Goal: Task Accomplishment & Management: Use online tool/utility

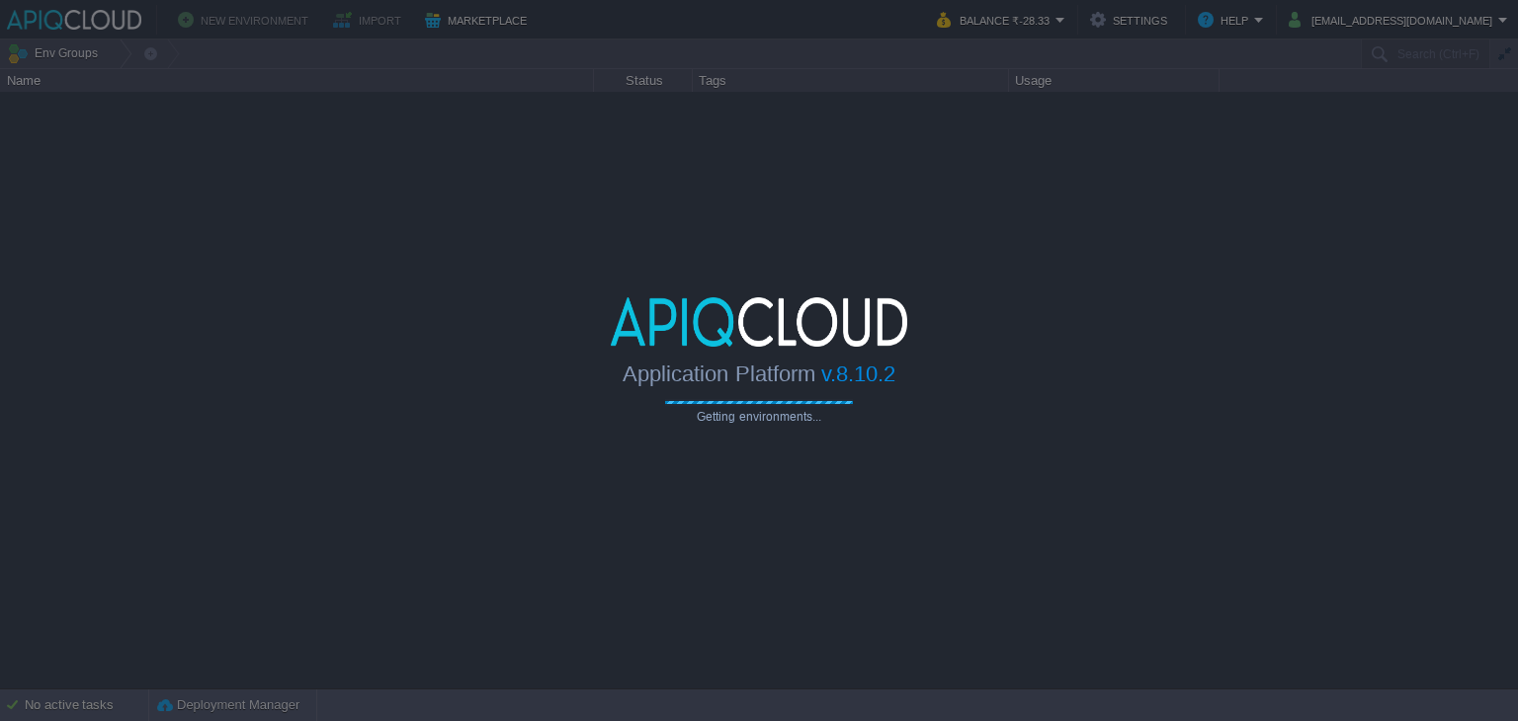
type input "Search (Ctrl+F)"
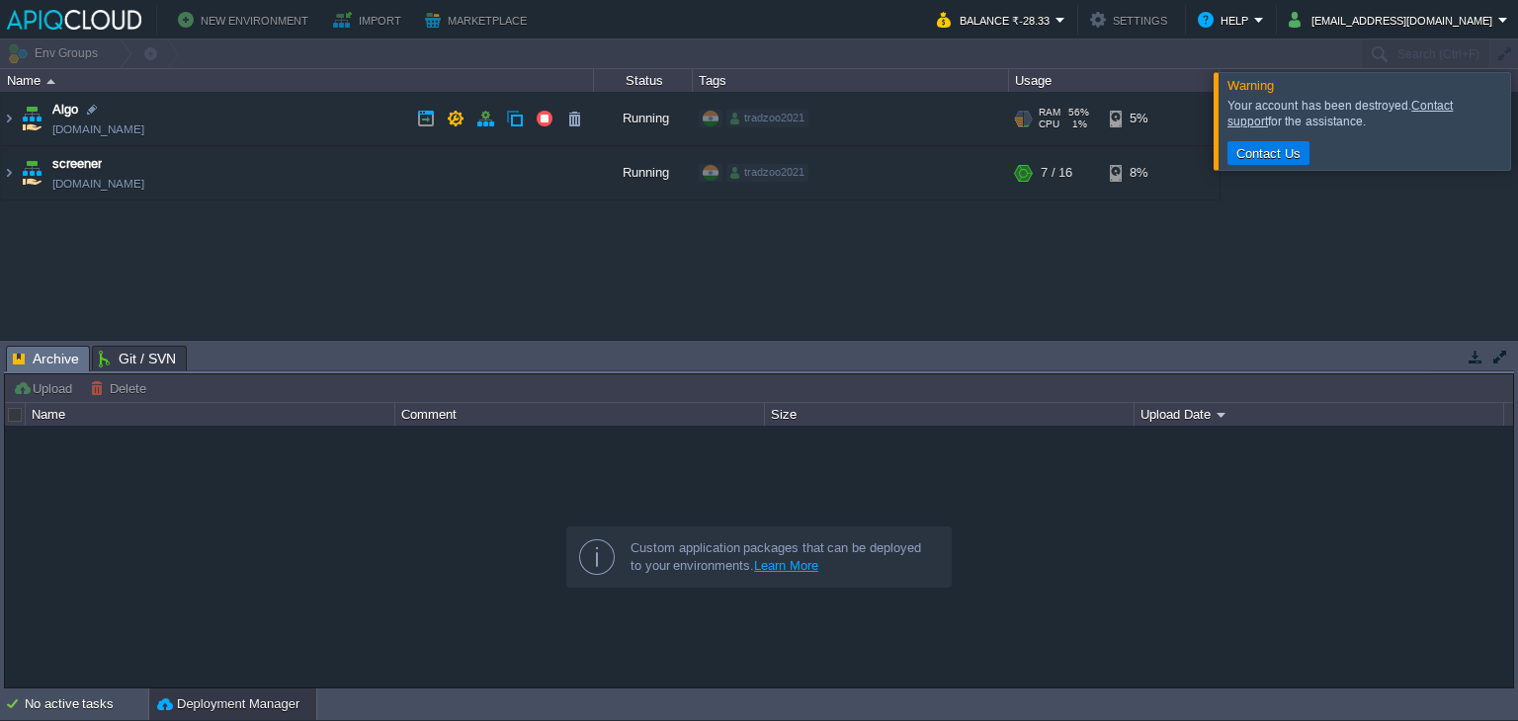
click at [358, 100] on td "Algo [DOMAIN_NAME]" at bounding box center [297, 119] width 593 height 54
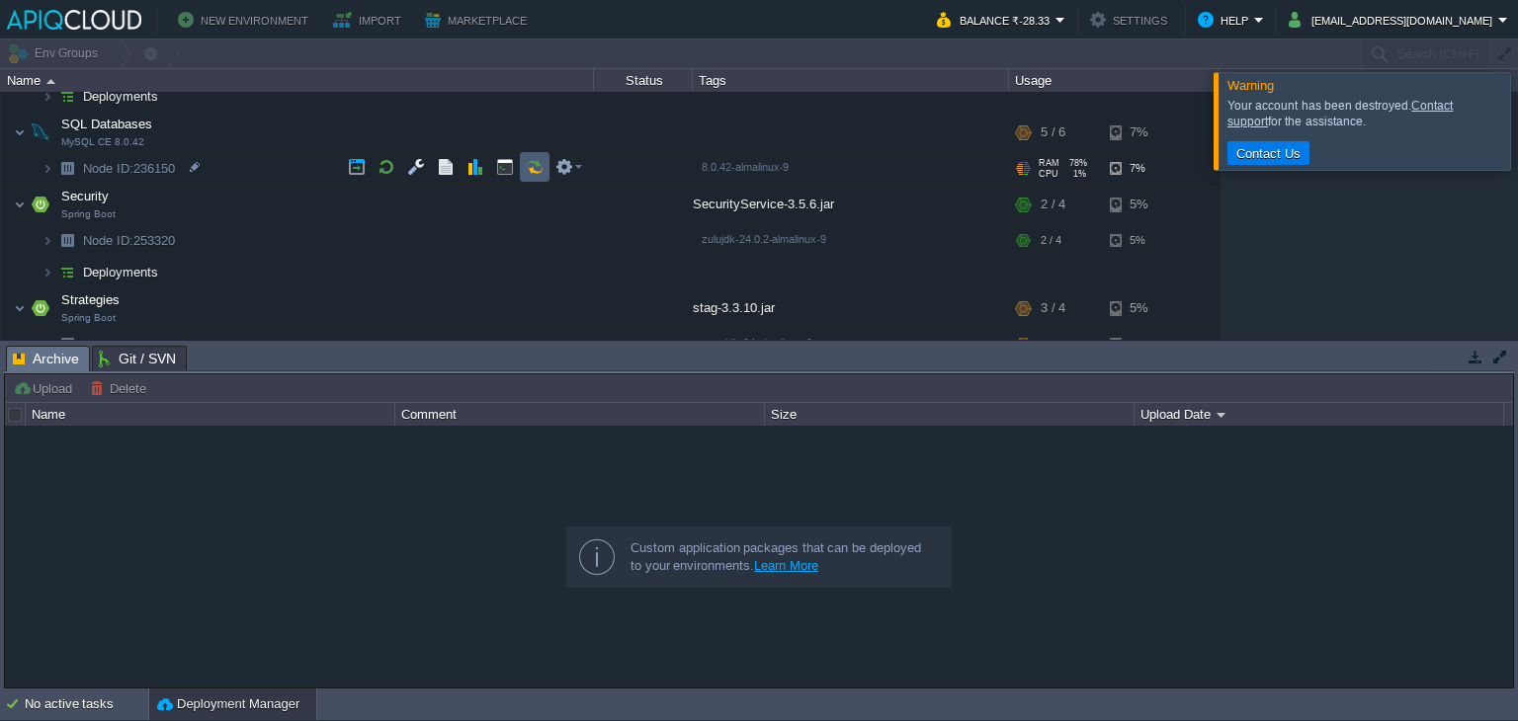
scroll to position [239, 0]
click at [520, 258] on td at bounding box center [515, 271] width 30 height 30
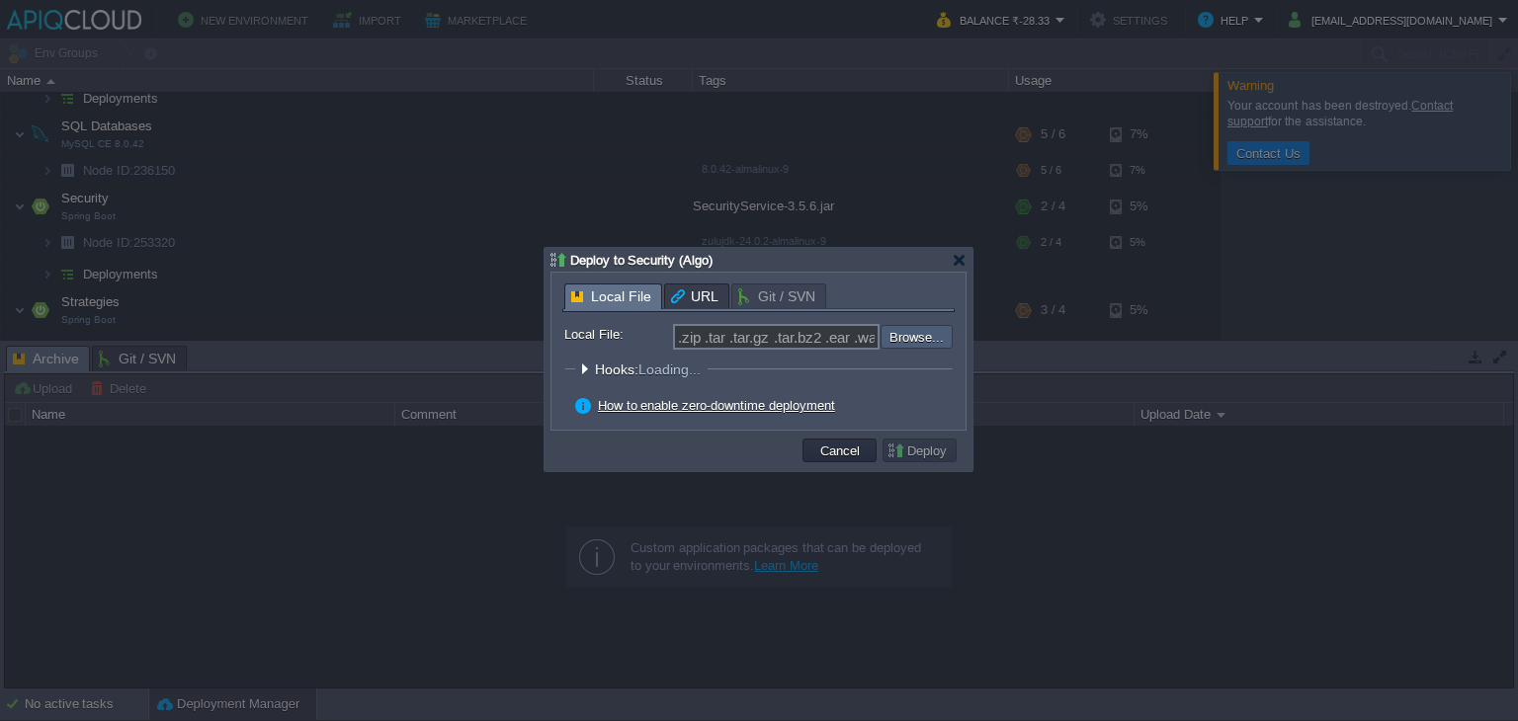
click at [900, 341] on input "file" at bounding box center [828, 337] width 250 height 24
type input "C:\fakepath\SecurityService-3.5.6.jar"
type input "SecurityService-3.5.6.jar"
click at [941, 443] on button "Deploy" at bounding box center [920, 451] width 66 height 18
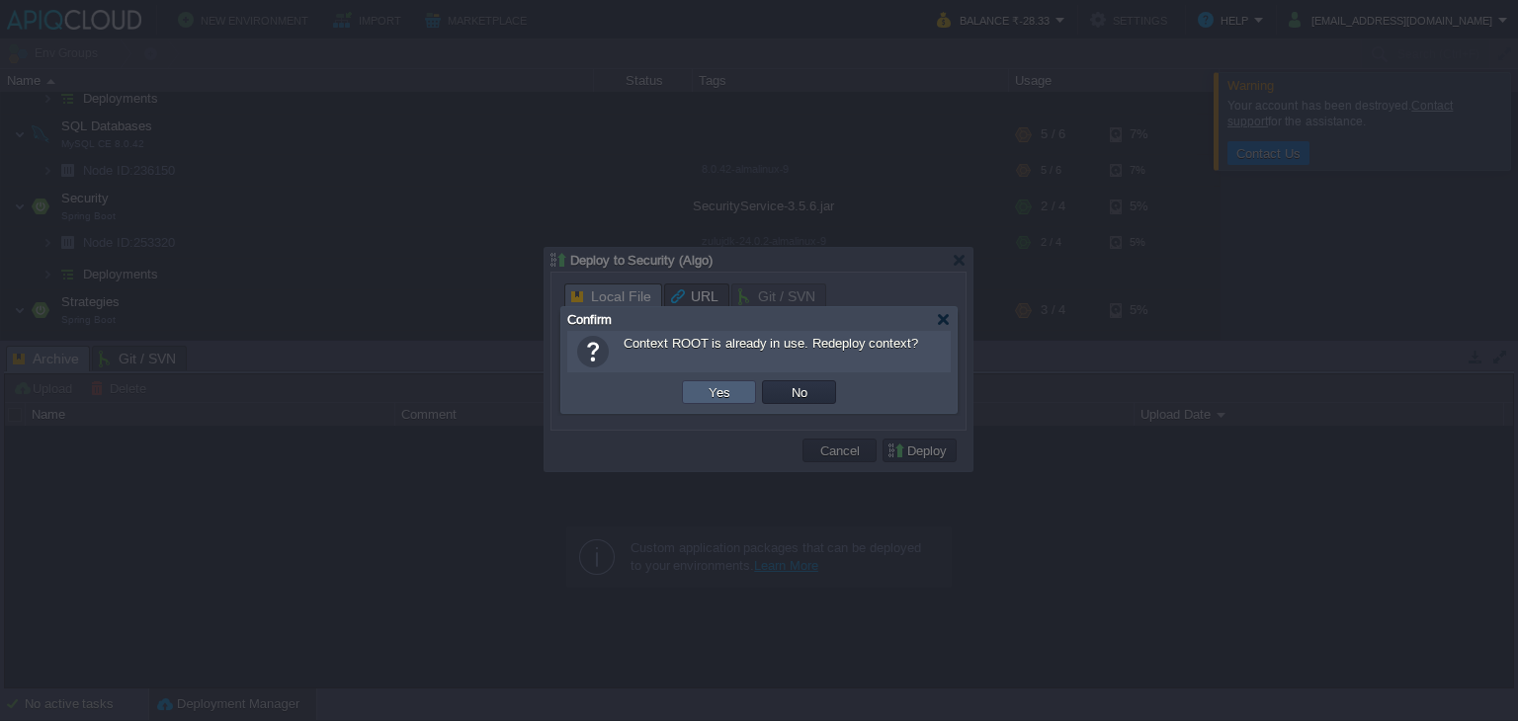
click at [754, 394] on td "Yes" at bounding box center [719, 393] width 74 height 24
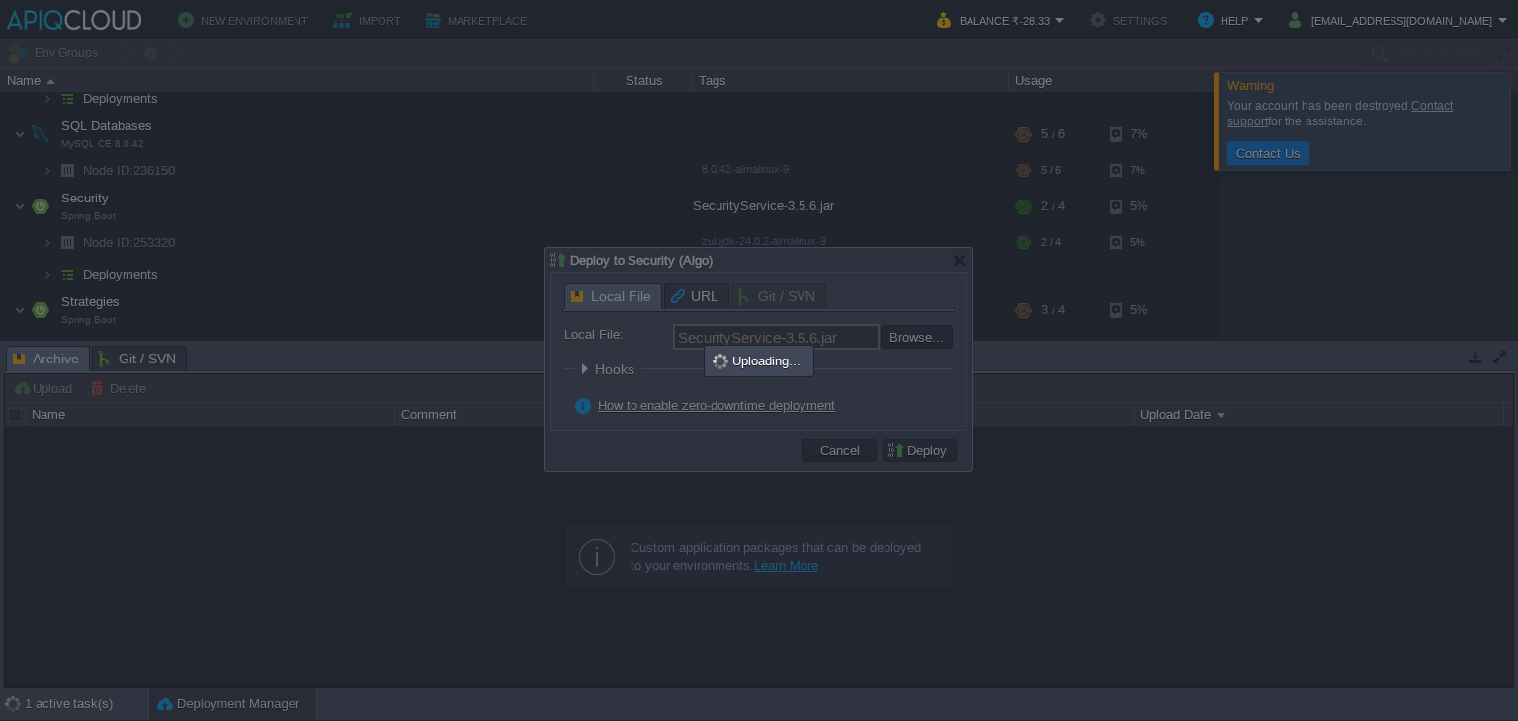
click at [1216, 578] on div at bounding box center [759, 360] width 1518 height 721
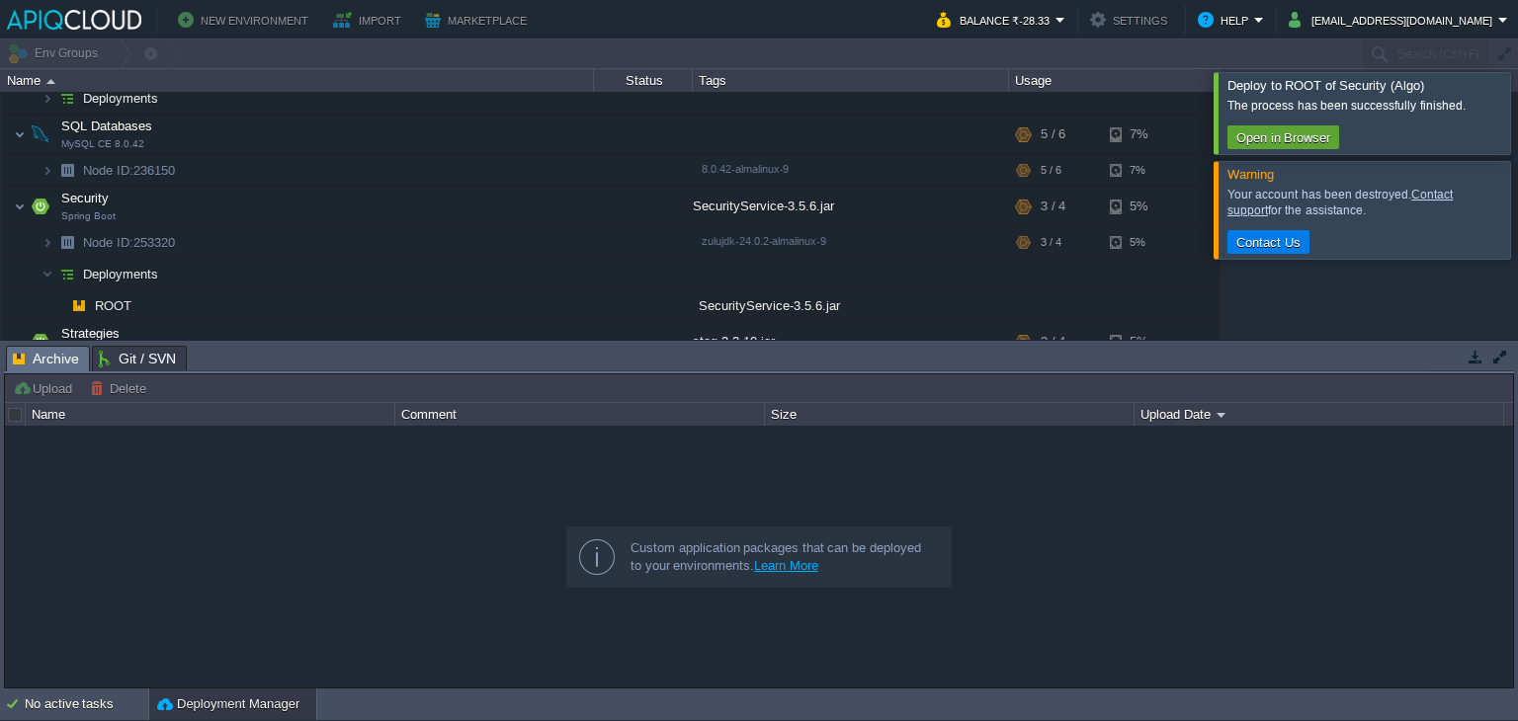
click at [1517, 122] on div at bounding box center [1542, 112] width 0 height 81
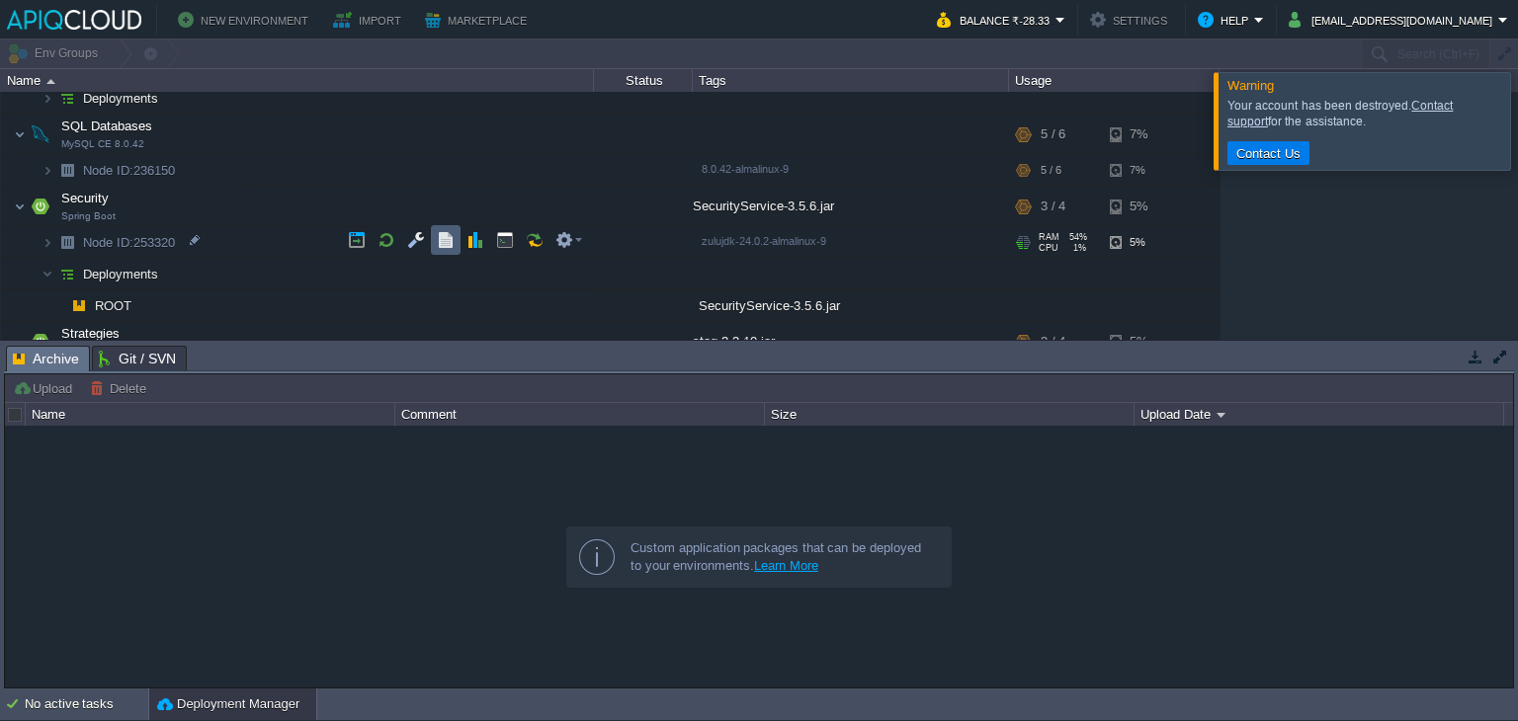
click at [435, 232] on td at bounding box center [446, 240] width 30 height 30
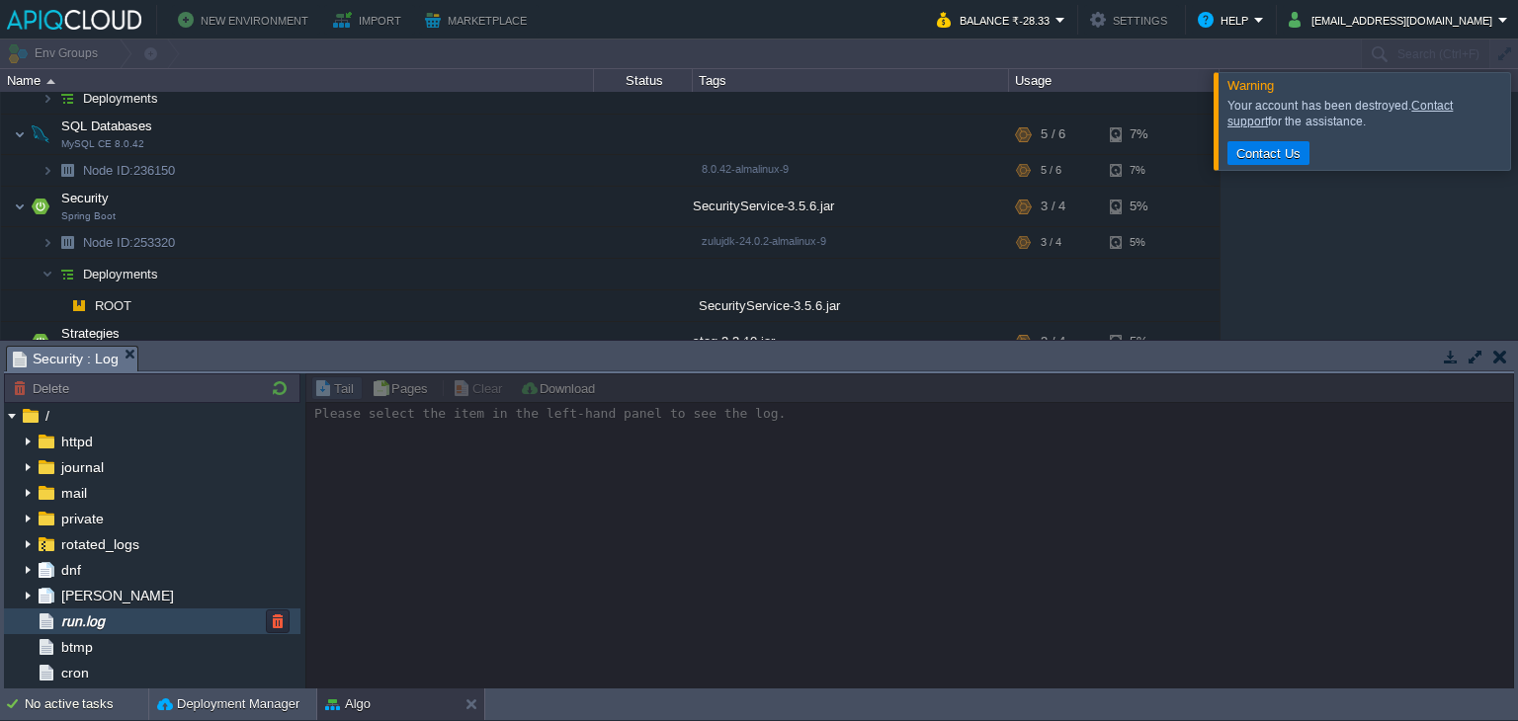
click at [161, 617] on div "run.log" at bounding box center [152, 622] width 296 height 26
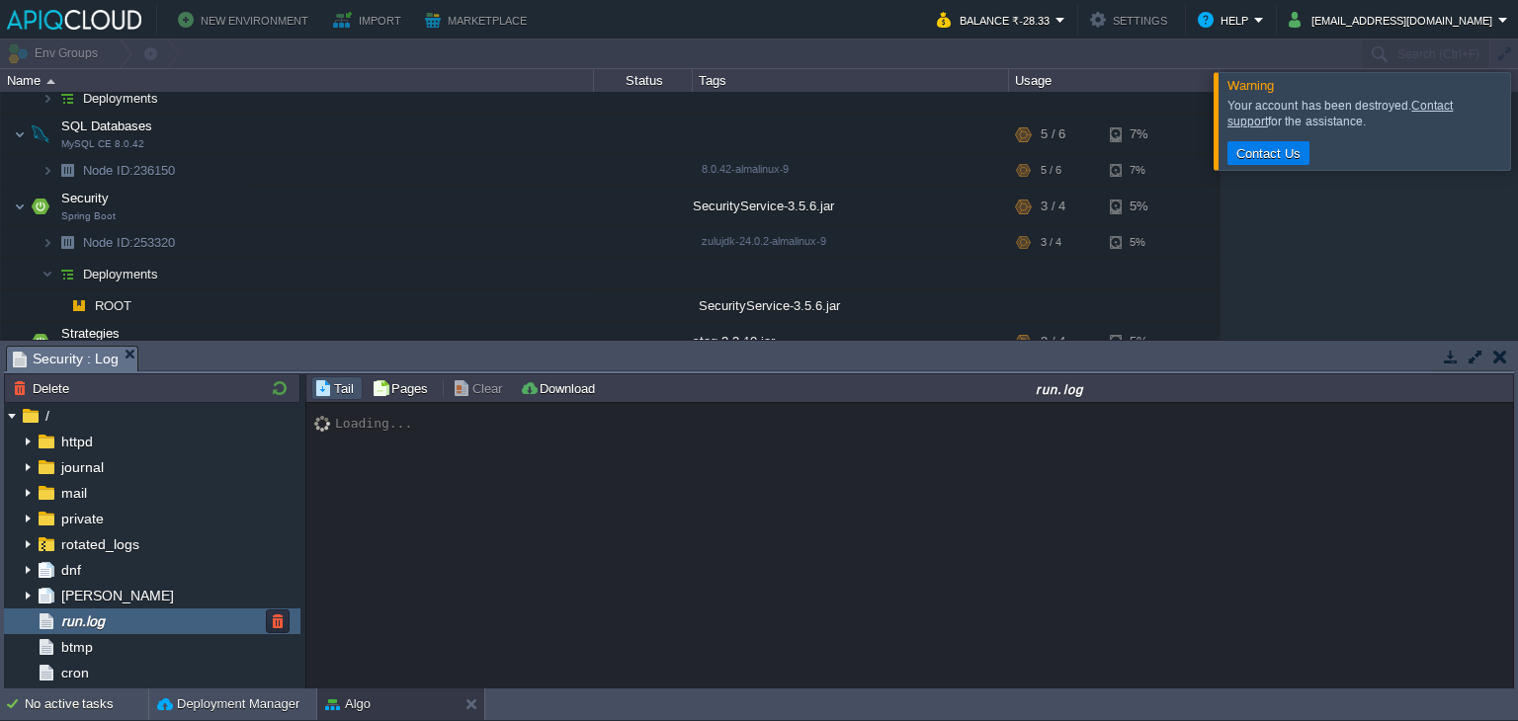
scroll to position [18417, 0]
